Goal: Task Accomplishment & Management: Complete application form

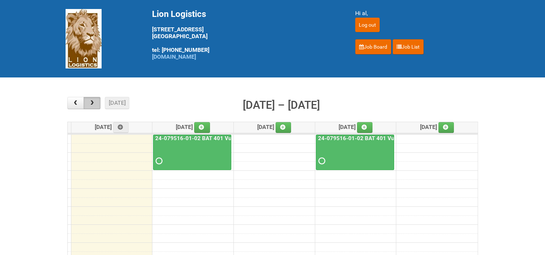
click at [93, 102] on span "button" at bounding box center [92, 103] width 7 height 6
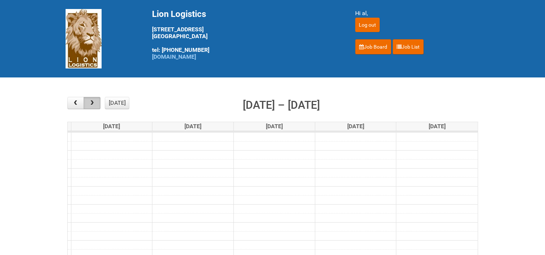
click at [93, 101] on span "button" at bounding box center [92, 103] width 7 height 6
click at [374, 47] on link "Job Board" at bounding box center [373, 46] width 36 height 15
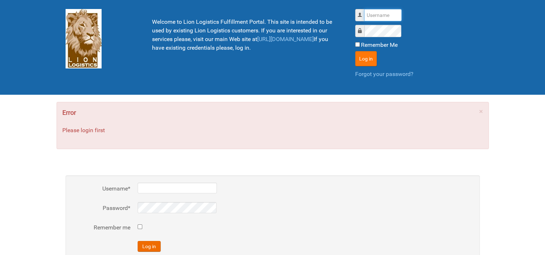
type input "al"
click at [367, 53] on button "Log in" at bounding box center [366, 58] width 22 height 15
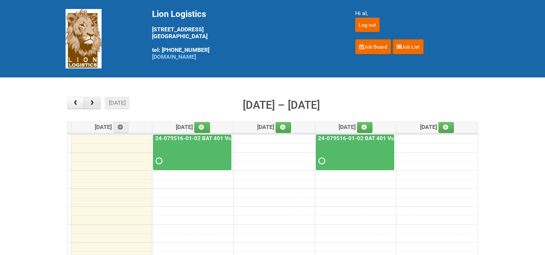
click at [90, 100] on span "button" at bounding box center [92, 103] width 7 height 6
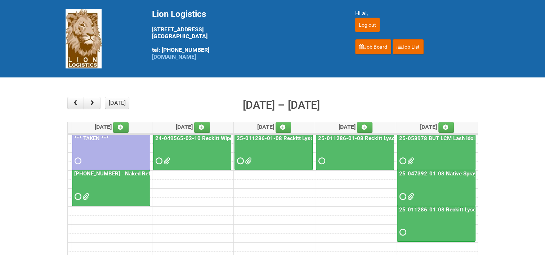
click at [205, 137] on link "24-049565-02-10 Reckitt Wipes HUT Stages 1-3" at bounding box center [216, 138] width 124 height 6
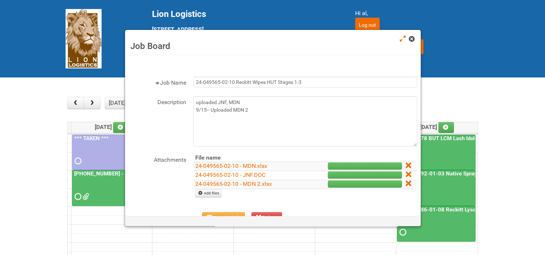
click at [409, 39] on span at bounding box center [411, 38] width 5 height 5
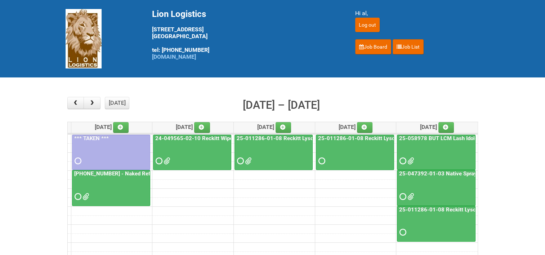
click at [280, 136] on link "25-011286-01-08 Reckitt Lysol Laundry Scented" at bounding box center [296, 138] width 122 height 6
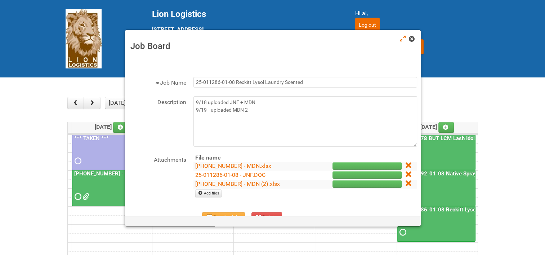
click at [410, 38] on span at bounding box center [411, 38] width 5 height 5
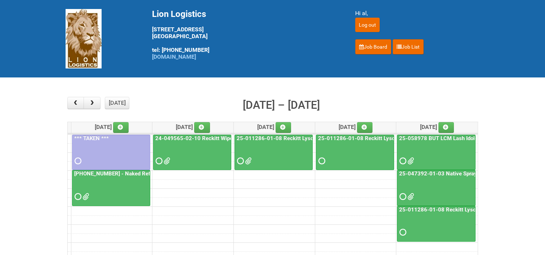
click at [367, 137] on link "25-011286-01-08 Reckitt Lysol Laundry Scented - BLINDING (hold slot)" at bounding box center [406, 138] width 178 height 6
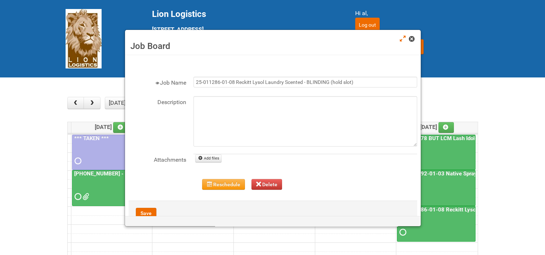
click at [414, 42] on link at bounding box center [412, 39] width 6 height 9
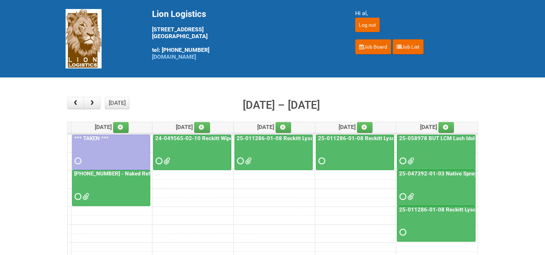
click at [287, 136] on link "25-011286-01-08 Reckitt Lysol Laundry Scented" at bounding box center [296, 138] width 122 height 6
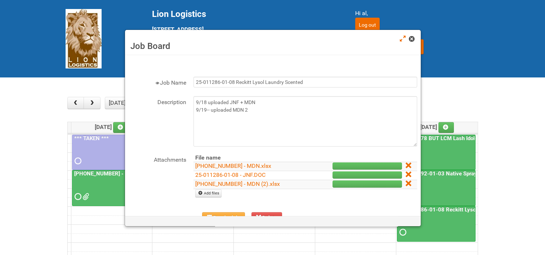
click at [414, 39] on span at bounding box center [411, 38] width 5 height 5
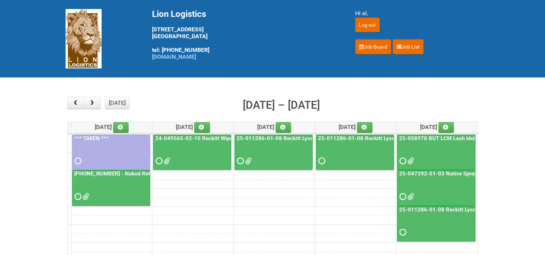
click at [447, 208] on link "25-011286-01-08 Reckitt Lysol Laundry Scented - BLINDING (hold slot)" at bounding box center [487, 209] width 178 height 6
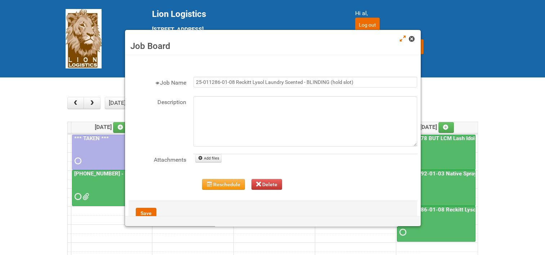
click at [410, 39] on span at bounding box center [411, 38] width 5 height 5
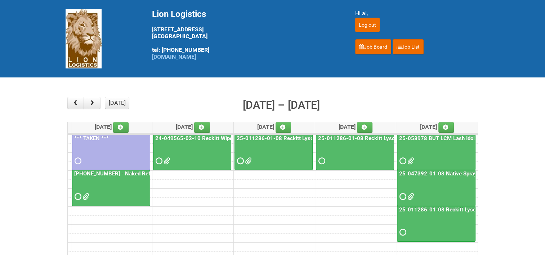
click at [212, 137] on link "24-049565-02-10 Reckitt Wipes HUT Stages 1-3" at bounding box center [216, 138] width 124 height 6
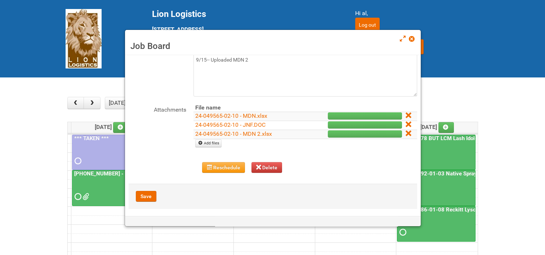
scroll to position [53, 0]
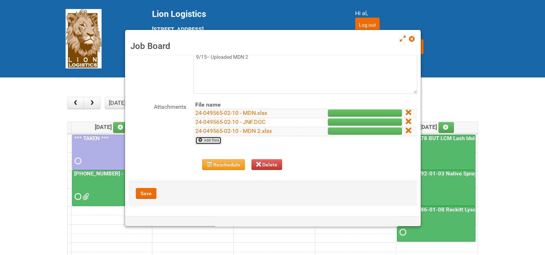
click at [210, 139] on link "Add files" at bounding box center [208, 141] width 26 height 8
type input "C:\fakepath\24-049565-02 Stage 3 OBM-425_final.pdf"
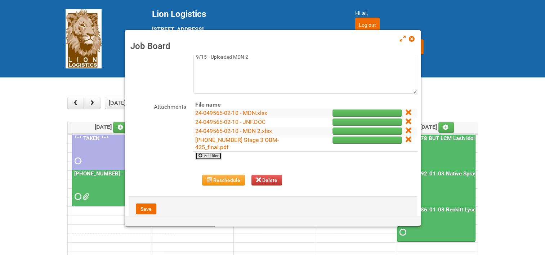
click at [206, 155] on link "Add files" at bounding box center [208, 156] width 26 height 8
type input "C:\fakepath\24-049565-02 Stage 3 SBM-394_final.pdf"
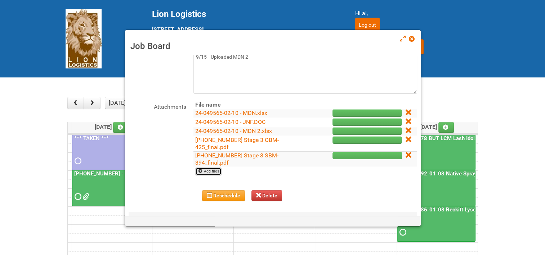
click at [210, 170] on link "Add files" at bounding box center [208, 172] width 26 height 8
type input "C:\fakepath\24-049565-02 Stage 3 YBM-237_final.pdf"
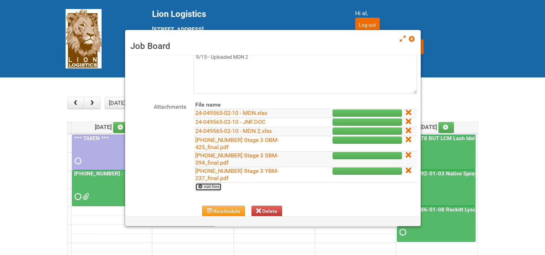
click at [209, 187] on link "Add files" at bounding box center [208, 187] width 26 height 8
type input "C:\fakepath\24-049565-02-10 - LPF.xlsx"
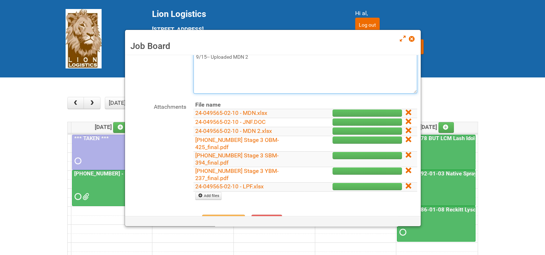
click at [268, 58] on textarea "uploaded JNF, MDN 9/15-- Uploaded MDN 2" at bounding box center [305, 68] width 224 height 50
drag, startPoint x: 271, startPoint y: 62, endPoint x: 272, endPoint y: 68, distance: 6.2
click at [272, 62] on textarea "uploaded JNF, MDN 9/15-- Uploaded MDN 2" at bounding box center [305, 68] width 224 height 50
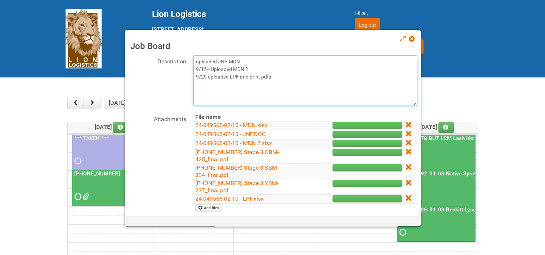
scroll to position [36, 0]
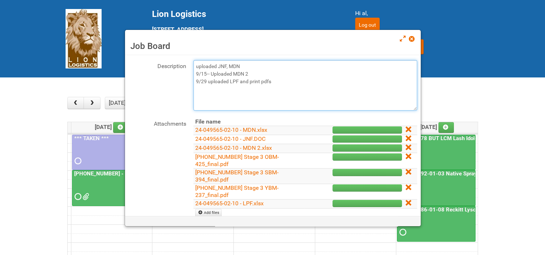
click at [250, 80] on textarea "uploaded JNF, MDN 9/15-- Uploaded MDN 2" at bounding box center [305, 85] width 224 height 50
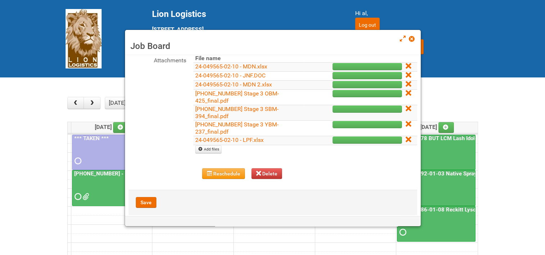
scroll to position [108, 0]
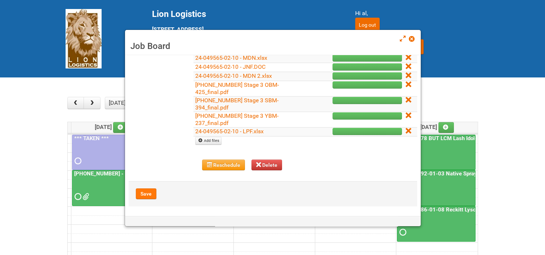
type textarea "uploaded JNF, MDN 9/15-- Uploaded MDN 2 9/29 uploaded LPF and letter pdfs"
click at [154, 192] on button "Save" at bounding box center [146, 193] width 21 height 11
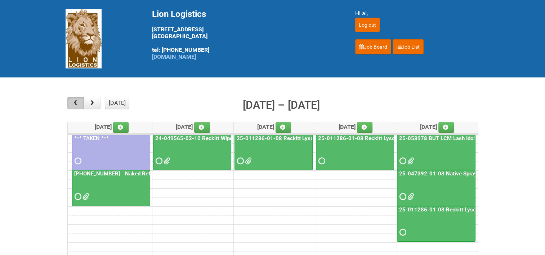
click at [76, 102] on span "button" at bounding box center [75, 103] width 7 height 6
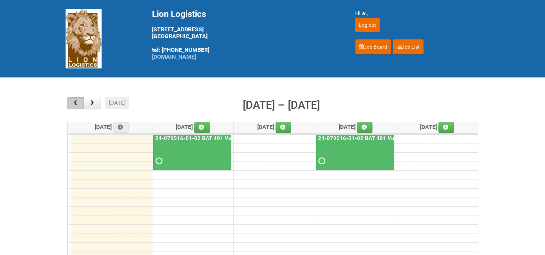
click at [76, 102] on span "button" at bounding box center [75, 103] width 7 height 6
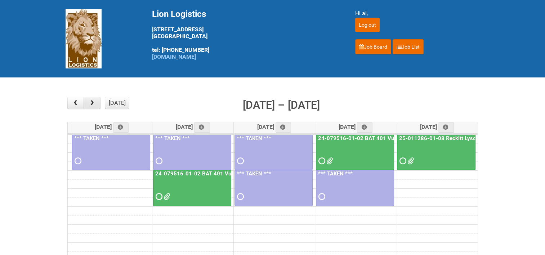
click at [91, 104] on span "button" at bounding box center [92, 103] width 7 height 6
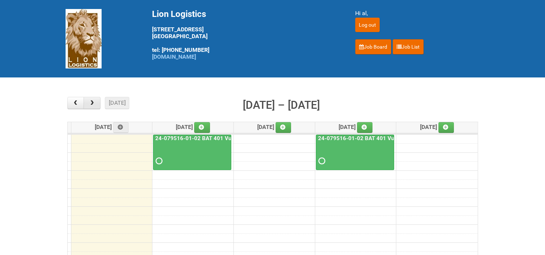
click at [91, 104] on span "button" at bounding box center [92, 103] width 7 height 6
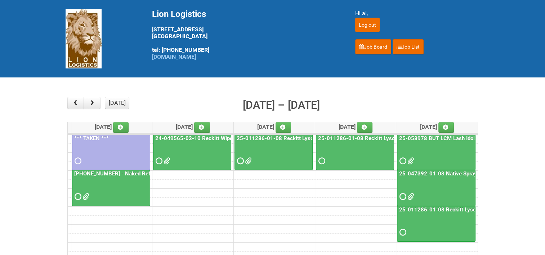
click at [347, 137] on link "25-011286-01-08 Reckitt Lysol Laundry Scented - BLINDING (hold slot)" at bounding box center [406, 138] width 178 height 6
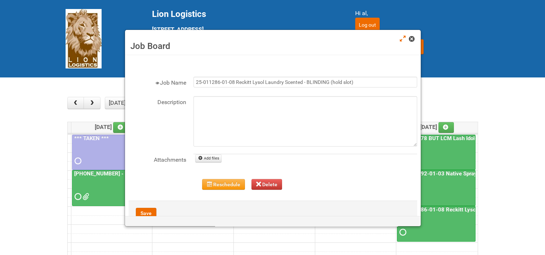
click at [413, 41] on span at bounding box center [411, 38] width 5 height 5
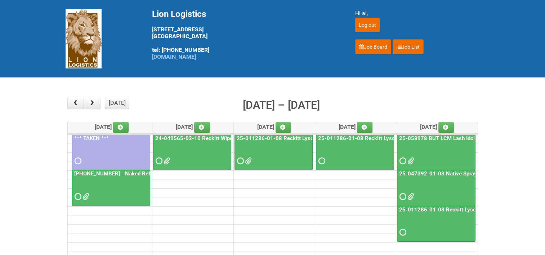
click at [293, 137] on link "25-011286-01-08 Reckitt Lysol Laundry Scented" at bounding box center [296, 138] width 122 height 6
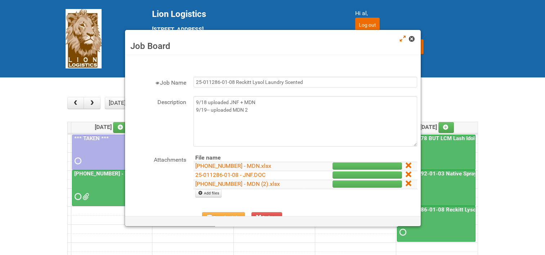
click at [410, 42] on link at bounding box center [412, 39] width 6 height 9
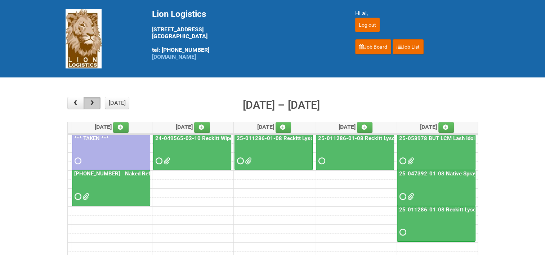
click at [93, 101] on span "button" at bounding box center [92, 103] width 7 height 6
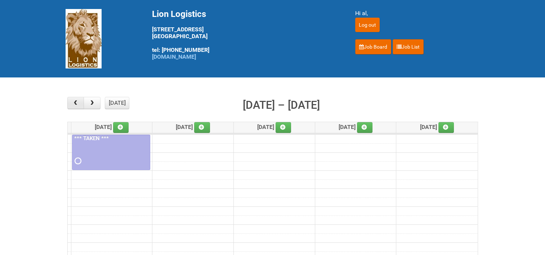
click at [80, 104] on button "button" at bounding box center [75, 103] width 17 height 12
